Goal: Answer question/provide support

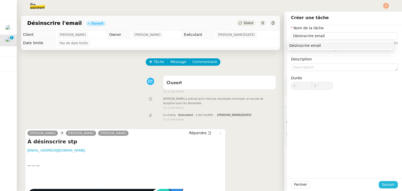
type input "Désinscrire email"
click at [382, 183] on span "Sauver" at bounding box center [388, 185] width 13 height 6
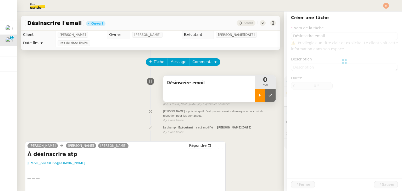
click at [255, 98] on div at bounding box center [260, 95] width 10 height 13
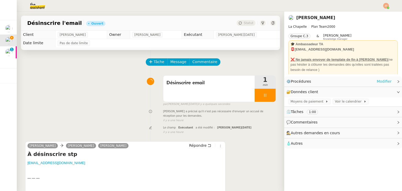
click at [385, 84] on link "Modifier" at bounding box center [384, 82] width 15 height 6
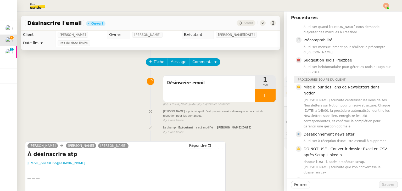
scroll to position [131, 0]
click at [334, 138] on div "à utiliser à réception d'une liste d'email à supprimer" at bounding box center [348, 140] width 89 height 5
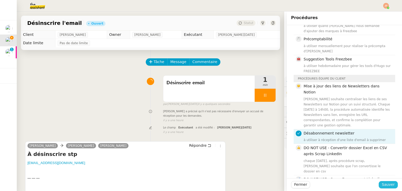
click at [382, 185] on span "Sauver" at bounding box center [388, 185] width 13 height 6
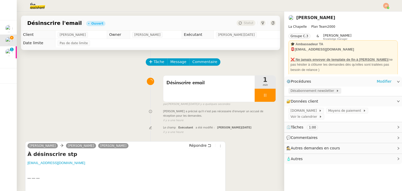
click at [311, 90] on span "Désabonnement newsletter" at bounding box center [314, 90] width 46 height 5
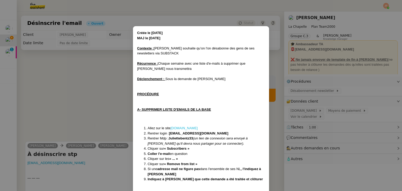
click at [176, 127] on link "[DOMAIN_NAME]" at bounding box center [184, 128] width 27 height 4
click at [86, 77] on nz-modal-container "Créée le [DATE] MAJ le [DATE] Contexte : [PERSON_NAME] souhaite qu’on l'on désa…" at bounding box center [201, 95] width 402 height 191
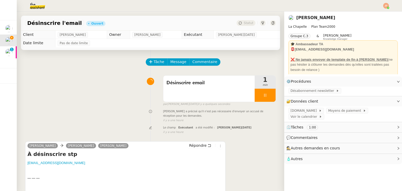
scroll to position [72, 0]
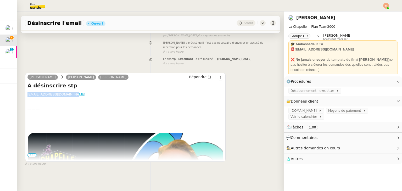
drag, startPoint x: 72, startPoint y: 93, endPoint x: 28, endPoint y: 90, distance: 44.1
click at [28, 92] on div "[EMAIL_ADDRESS][DOMAIN_NAME]" at bounding box center [126, 94] width 196 height 5
copy link "[EMAIL_ADDRESS][DOMAIN_NAME]"
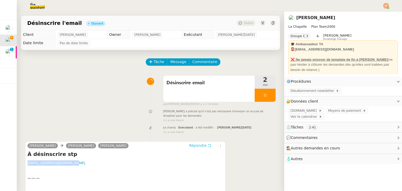
click at [194, 147] on span "Répondre" at bounding box center [198, 145] width 18 height 5
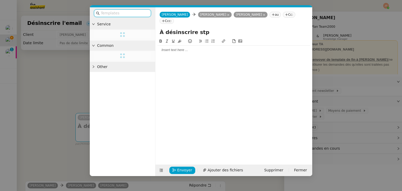
click at [176, 48] on div at bounding box center [234, 50] width 153 height 5
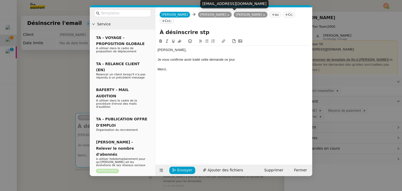
click at [263, 15] on icon at bounding box center [264, 15] width 3 height 3
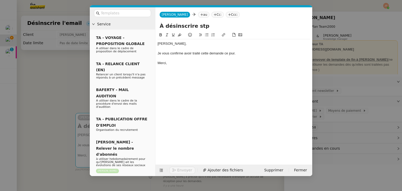
click at [200, 15] on icon at bounding box center [201, 14] width 3 height 3
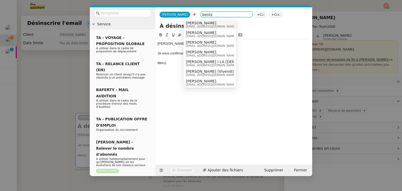
type input "bentz"
click at [198, 25] on span "[EMAIL_ADDRESS][DOMAIN_NAME]" at bounding box center [211, 26] width 50 height 3
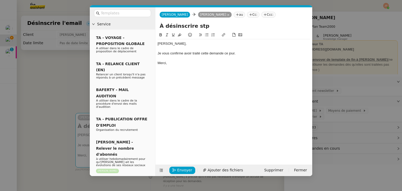
click at [169, 67] on div "[PERSON_NAME], Je vous confirme avoir traité cette demande ce jour. [GEOGRAPHIC…" at bounding box center [234, 53] width 153 height 28
click at [57, 73] on nz-modal-container "Service TA - VOYAGE - PROPOSITION GLOBALE A utiliser dans le cadre de propositi…" at bounding box center [201, 95] width 402 height 191
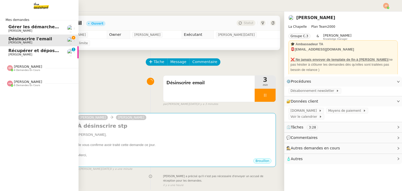
click at [10, 53] on span "[PERSON_NAME]" at bounding box center [20, 54] width 24 height 3
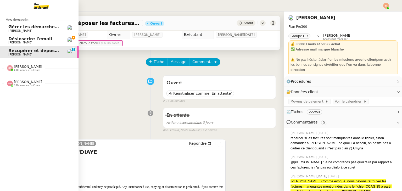
click at [20, 69] on span "4 demandes en cours" at bounding box center [27, 70] width 26 height 3
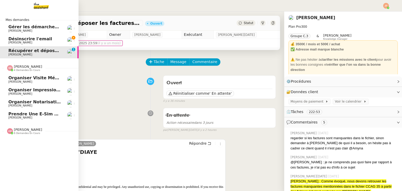
click at [20, 69] on span "4 demandes en cours" at bounding box center [27, 70] width 26 height 3
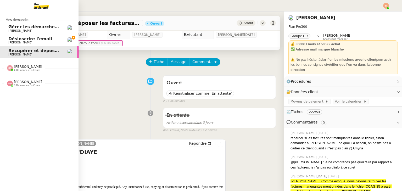
click at [7, 41] on link "Désinscrire l'email [PERSON_NAME]" at bounding box center [39, 41] width 79 height 12
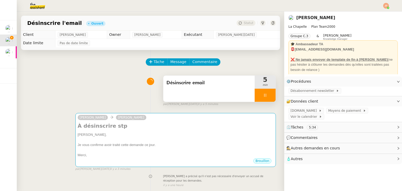
click at [263, 91] on div at bounding box center [265, 95] width 21 height 13
click at [265, 91] on button at bounding box center [270, 95] width 10 height 13
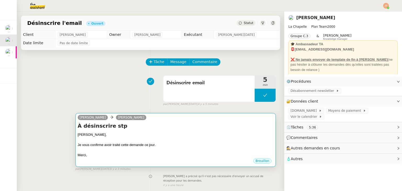
click at [202, 135] on div "[PERSON_NAME]," at bounding box center [176, 134] width 196 height 5
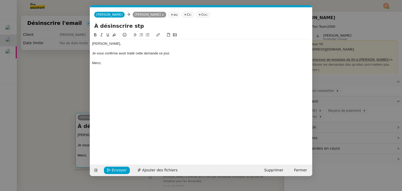
scroll to position [0, 11]
click at [108, 170] on icon "button" at bounding box center [109, 171] width 4 height 4
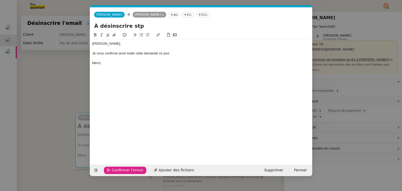
click at [108, 170] on icon "button" at bounding box center [109, 171] width 4 height 4
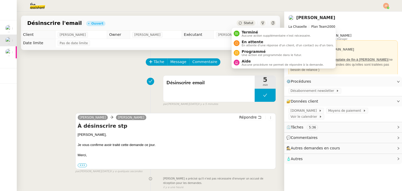
click at [244, 23] on span "Statut" at bounding box center [249, 23] width 10 height 4
click at [249, 34] on span "Aucune action supplémentaire n'est nécessaire." at bounding box center [276, 35] width 69 height 3
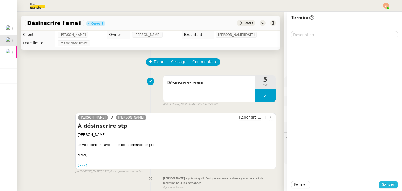
click at [382, 184] on span "Sauver" at bounding box center [388, 185] width 13 height 6
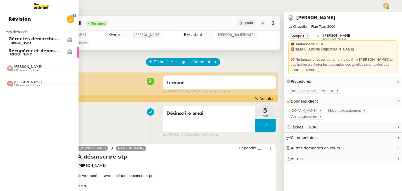
click at [6, 55] on link "Récupérer et déposer les factures sur [PERSON_NAME]" at bounding box center [39, 53] width 79 height 12
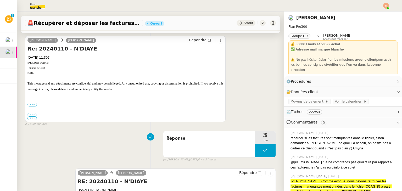
scroll to position [104, 0]
click at [255, 151] on button at bounding box center [265, 150] width 21 height 13
click at [259, 151] on icon at bounding box center [260, 150] width 2 height 3
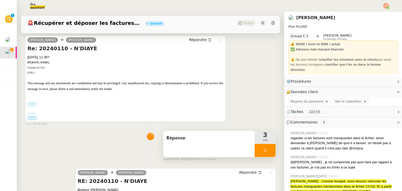
click at [187, 142] on span "Réponse" at bounding box center [209, 138] width 85 height 8
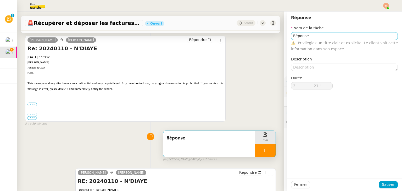
type input "22 ""
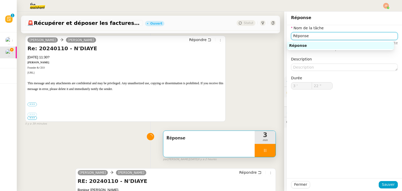
click at [318, 36] on input "Réponse" at bounding box center [344, 36] width 107 height 8
type input "Réponse et"
type input "23 ""
type input "Réponse et pris"
type input "24 ""
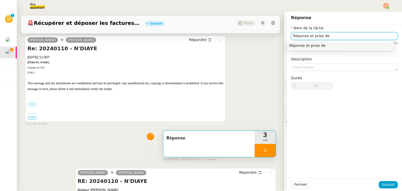
type input "Réponse et prise de r"
type input "25 ""
type input "Réponse et prise de rendez-vo"
type input "26 ""
type input "Réponse et prise de rendez-vous"
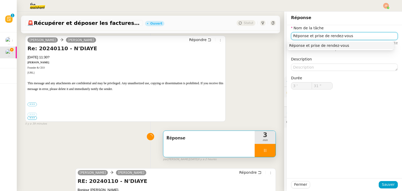
type input "32 ""
type input "Réponse et prise de rendez-vous"
click at [384, 187] on span "Sauver" at bounding box center [388, 185] width 13 height 6
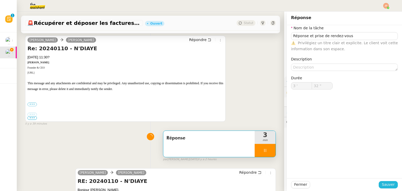
type input "33 ""
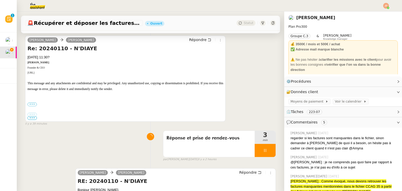
scroll to position [73, 0]
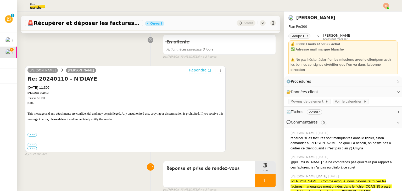
click at [189, 72] on span "Répondre" at bounding box center [198, 70] width 18 height 5
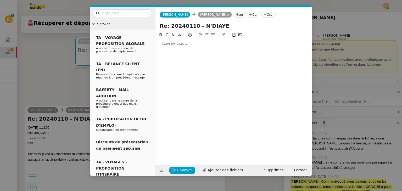
click at [172, 42] on div at bounding box center [234, 43] width 153 height 5
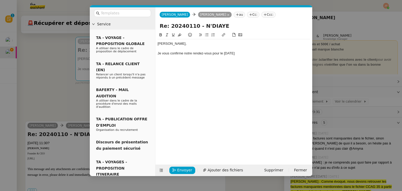
click at [238, 55] on div "Je vous confirme notre rendez-vous pour le [DATE]" at bounding box center [234, 53] width 153 height 5
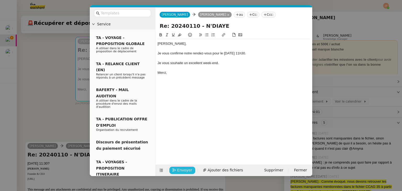
click at [184, 169] on span "Envoyer" at bounding box center [184, 170] width 15 height 6
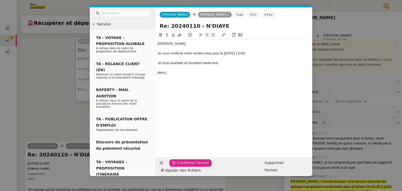
click at [184, 166] on span "Confirmer l'envoi" at bounding box center [192, 163] width 31 height 6
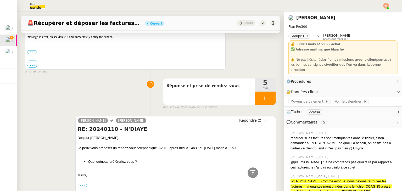
scroll to position [257, 0]
click at [256, 98] on div at bounding box center [265, 97] width 21 height 13
click at [269, 99] on icon at bounding box center [271, 98] width 4 height 4
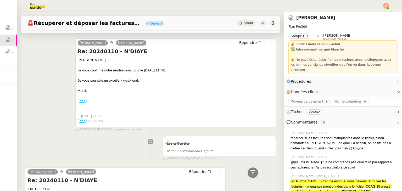
scroll to position [0, 0]
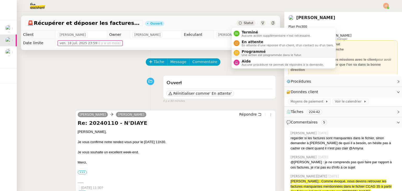
click at [245, 54] on span "Une action est programmée dans le futur." at bounding box center [272, 55] width 60 height 3
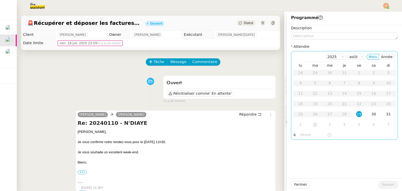
click at [313, 124] on div "2" at bounding box center [316, 125] width 6 height 6
click at [303, 138] on input "text" at bounding box center [314, 135] width 27 height 6
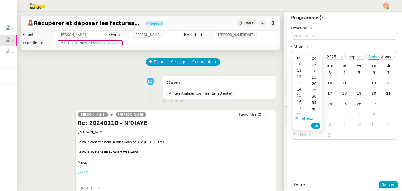
scroll to position [58, 0]
click at [299, 72] on div "11" at bounding box center [300, 70] width 15 height 6
click at [315, 72] on div "20" at bounding box center [315, 71] width 14 height 6
type input "11:20"
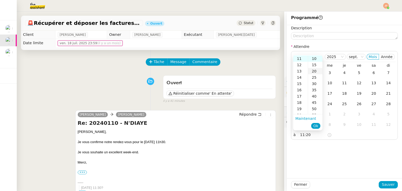
scroll to position [25, 0]
click at [317, 125] on span "Ok" at bounding box center [316, 125] width 5 height 5
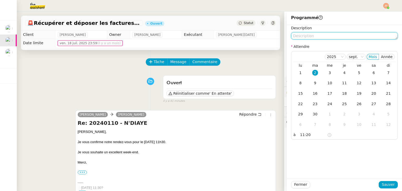
click at [297, 37] on textarea at bounding box center [344, 35] width 107 height 7
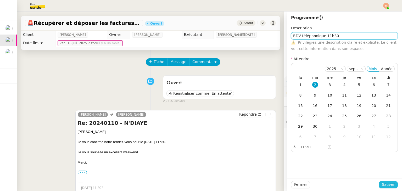
type textarea "RDV téléphonique 11h30"
click at [382, 187] on span "Sauver" at bounding box center [388, 185] width 13 height 6
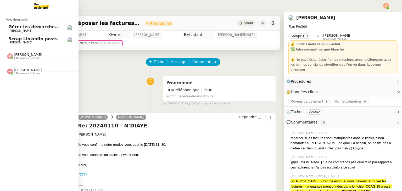
click at [10, 42] on span "[PERSON_NAME]" at bounding box center [20, 42] width 24 height 3
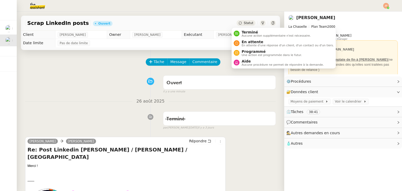
click at [239, 23] on icon at bounding box center [240, 22] width 3 height 3
click at [242, 35] on span "Aucune action supplémentaire n'est nécessaire." at bounding box center [276, 35] width 69 height 3
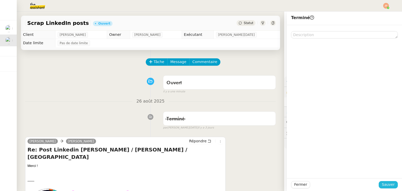
click at [380, 184] on button "Sauver" at bounding box center [388, 184] width 19 height 7
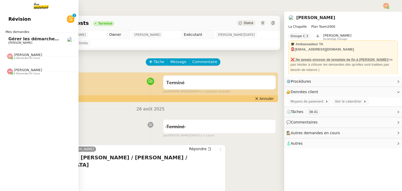
click at [11, 38] on span "Gérer les démarches administratives pour le contrat d'[PERSON_NAME]" at bounding box center [92, 38] width 169 height 5
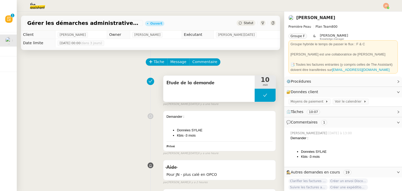
click at [255, 95] on button at bounding box center [265, 95] width 21 height 13
click at [258, 95] on icon at bounding box center [260, 95] width 4 height 4
click at [264, 95] on icon at bounding box center [265, 95] width 2 height 3
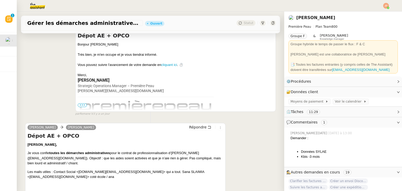
scroll to position [352, 0]
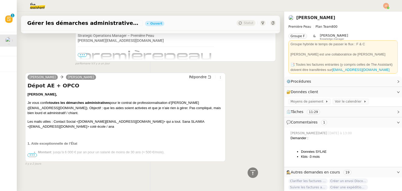
click at [35, 154] on span "•••" at bounding box center [32, 156] width 9 height 4
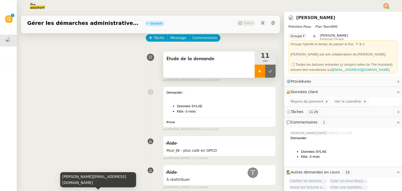
scroll to position [0, 0]
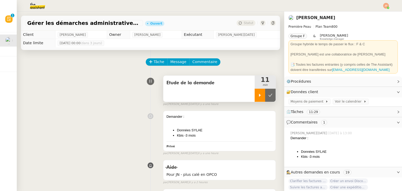
click at [255, 95] on div at bounding box center [260, 95] width 10 height 13
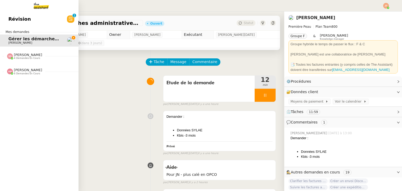
click at [14, 60] on div "[PERSON_NAME] 4 demandes en cours" at bounding box center [39, 54] width 79 height 15
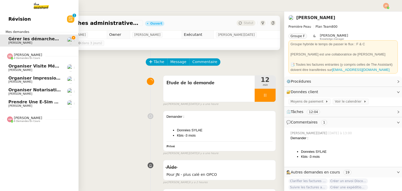
click at [27, 78] on span "Organiser impression catalogue" at bounding box center [46, 78] width 76 height 5
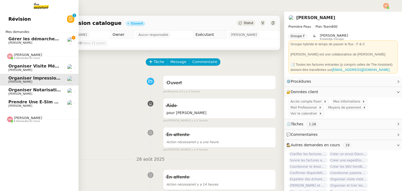
click at [16, 93] on span "[PERSON_NAME]" at bounding box center [20, 93] width 24 height 3
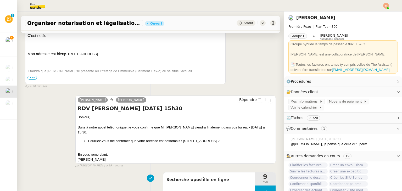
scroll to position [141, 0]
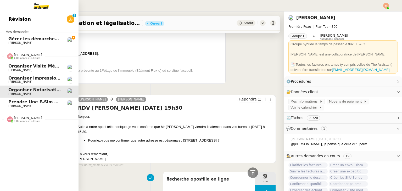
click at [25, 68] on span "[PERSON_NAME]" at bounding box center [20, 69] width 24 height 3
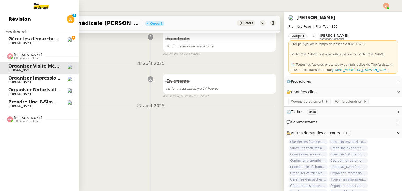
scroll to position [141, 0]
click at [25, 68] on span "[PERSON_NAME]" at bounding box center [20, 69] width 24 height 3
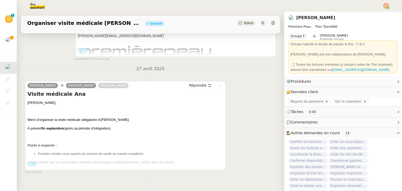
scroll to position [206, 0]
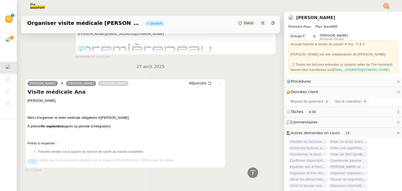
click at [31, 163] on span "•••" at bounding box center [32, 162] width 9 height 4
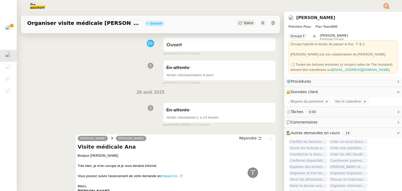
scroll to position [37, 0]
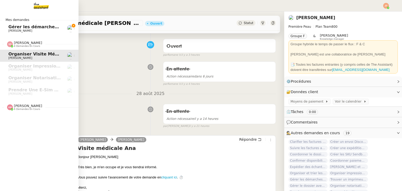
click at [14, 32] on span "[PERSON_NAME]" at bounding box center [20, 30] width 24 height 3
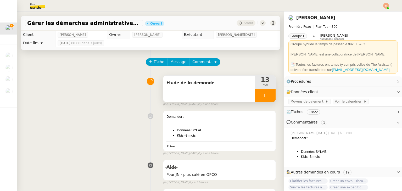
click at [264, 97] on icon at bounding box center [265, 95] width 2 height 3
click at [269, 96] on icon at bounding box center [271, 95] width 4 height 4
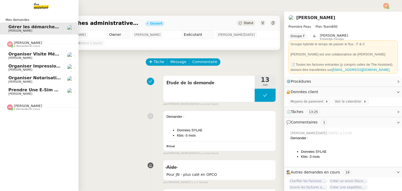
click at [17, 44] on span "[PERSON_NAME]" at bounding box center [28, 43] width 28 height 4
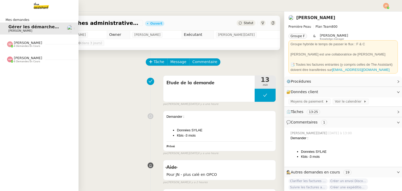
click at [20, 59] on span "[PERSON_NAME]" at bounding box center [28, 58] width 28 height 4
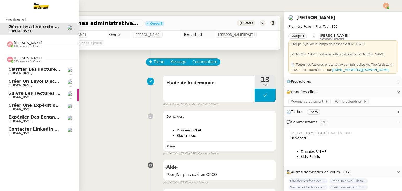
click at [43, 130] on span "Contacter LinkedIn pour 'open to work'" at bounding box center [55, 129] width 94 height 5
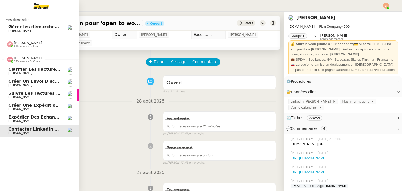
click at [11, 57] on img at bounding box center [10, 60] width 6 height 6
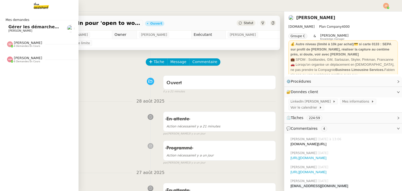
click at [42, 24] on link "Gérer les démarches administratives pour le contrat d'[PERSON_NAME]" at bounding box center [39, 29] width 79 height 12
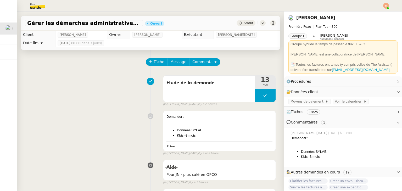
click at [87, 90] on div "Etude de la demande 13 min false par [PERSON_NAME][DATE] il y a 2 heures" at bounding box center [150, 90] width 251 height 34
